Goal: Navigation & Orientation: Find specific page/section

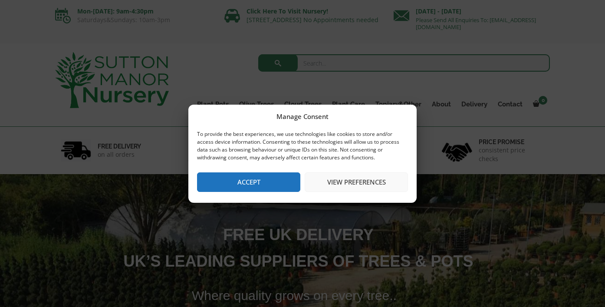
click at [281, 184] on button "Accept" at bounding box center [248, 182] width 103 height 20
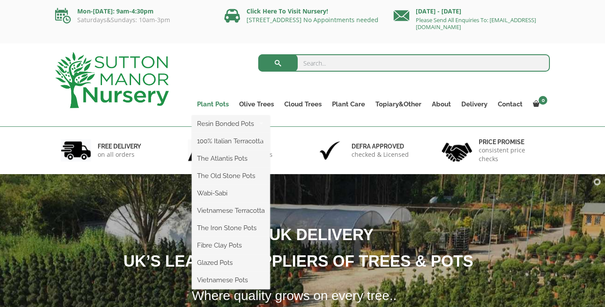
click at [217, 105] on link "Plant Pots" at bounding box center [213, 104] width 42 height 12
click at [224, 105] on link "Plant Pots" at bounding box center [213, 104] width 42 height 12
click at [202, 115] on ul "Resin Bonded Pots The Amalfi Pots The Milan Pots The Capri Pots The Brunello Po…" at bounding box center [231, 202] width 78 height 174
click at [205, 104] on link "Plant Pots" at bounding box center [213, 104] width 42 height 12
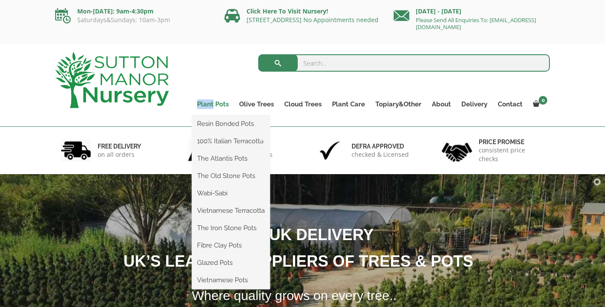
click at [205, 104] on link "Plant Pots" at bounding box center [213, 104] width 42 height 12
click at [223, 103] on link "Plant Pots" at bounding box center [213, 104] width 42 height 12
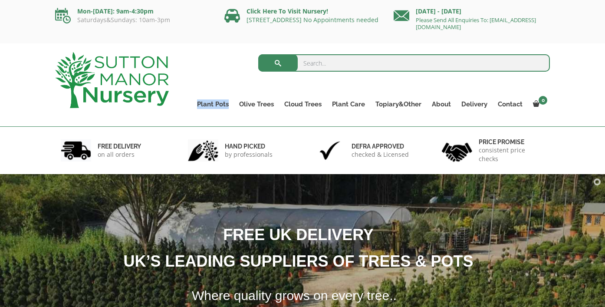
drag, startPoint x: 230, startPoint y: 103, endPoint x: 193, endPoint y: 103, distance: 36.4
click at [193, 103] on div "Search for: Plant Pots Resin Bonded Pots The Amalfi Pots The Milan Pots The Cap…" at bounding box center [366, 84] width 381 height 83
click at [296, 150] on div "hand picked by professionals" at bounding box center [239, 150] width 127 height 47
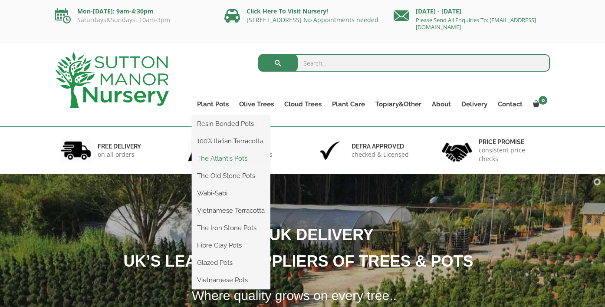
click at [228, 157] on link "The Atlantis Pots" at bounding box center [231, 158] width 78 height 13
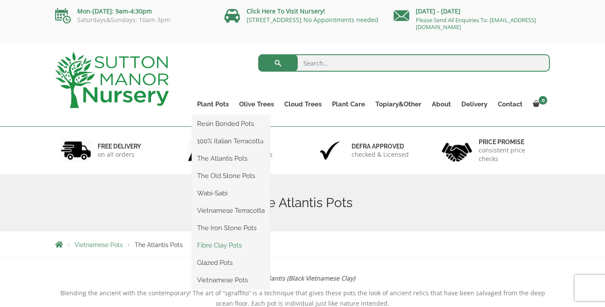
click at [221, 243] on link "Fibre Clay Pots" at bounding box center [231, 245] width 78 height 13
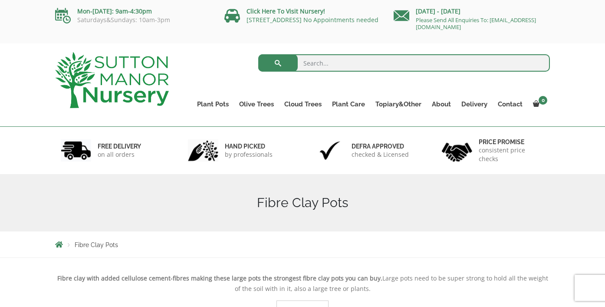
click at [339, 60] on input "search" at bounding box center [404, 62] width 292 height 17
type input "square planter"
click at [278, 63] on button "submit" at bounding box center [277, 62] width 39 height 17
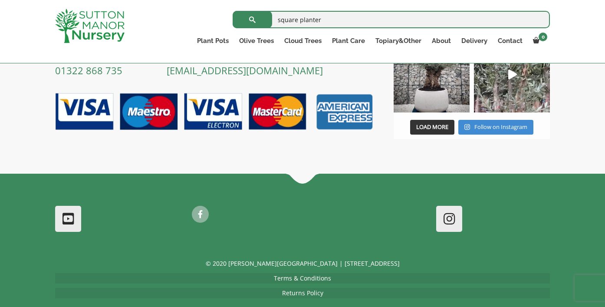
scroll to position [1100, 0]
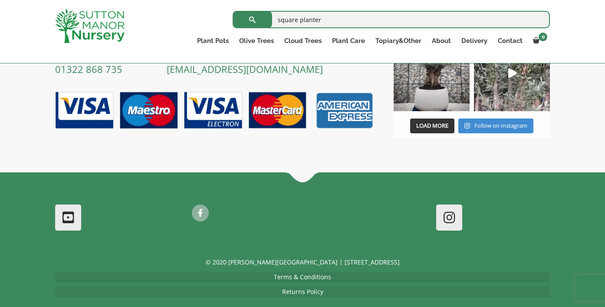
drag, startPoint x: 325, startPoint y: 21, endPoint x: 275, endPoint y: 19, distance: 49.9
click at [275, 19] on input "square planter" at bounding box center [391, 19] width 317 height 17
type input "venice"
click at [252, 20] on button "submit" at bounding box center [252, 19] width 39 height 17
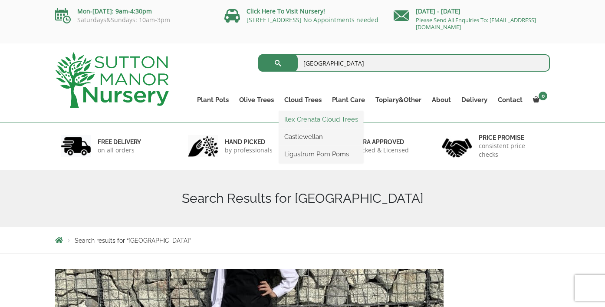
click at [310, 121] on link "Ilex Crenata Cloud Trees" at bounding box center [321, 119] width 84 height 13
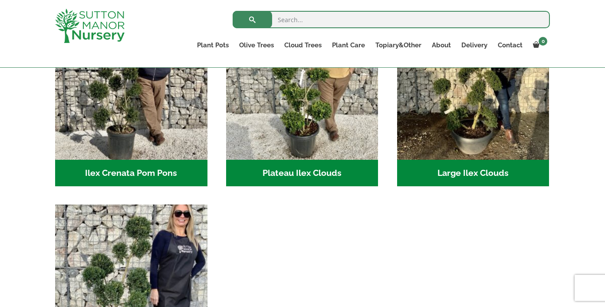
scroll to position [99, 0]
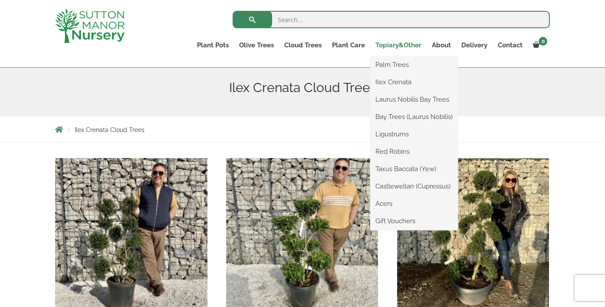
click at [409, 44] on link "Topiary&Other" at bounding box center [398, 45] width 56 height 12
click at [397, 134] on link "Ligustrums" at bounding box center [414, 134] width 88 height 13
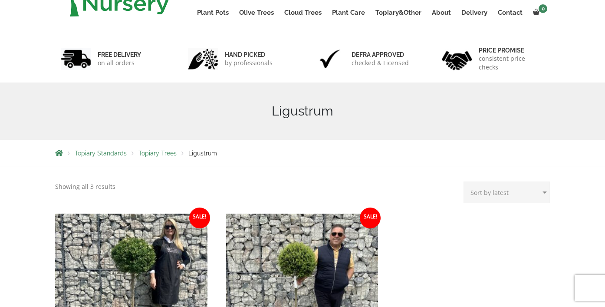
scroll to position [13, 0]
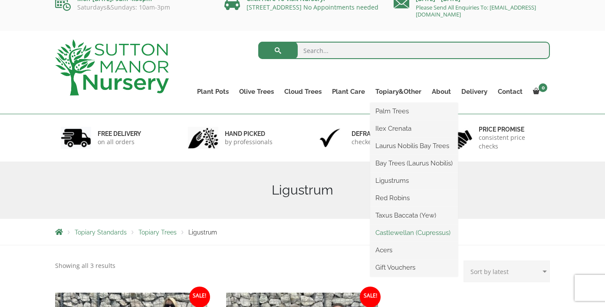
click at [402, 233] on link "Castlewellan (Cupressus)" at bounding box center [414, 232] width 88 height 13
